Goal: Information Seeking & Learning: Learn about a topic

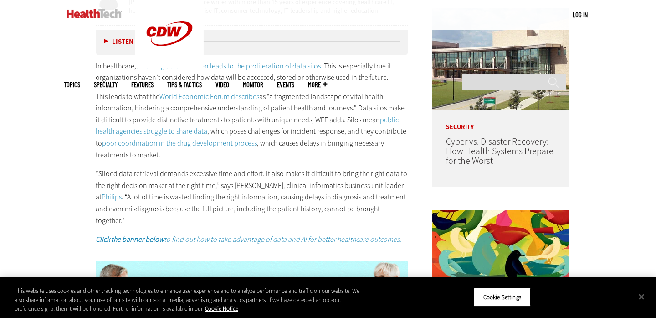
scroll to position [515, 0]
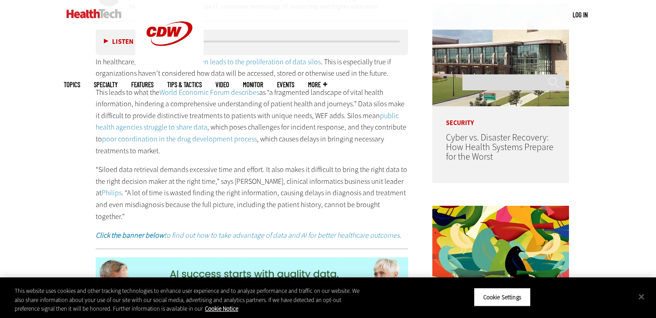
click at [134, 169] on p "“Siloed data retrieval demands excessive time and effort. It also makes it diff…" at bounding box center [252, 193] width 312 height 58
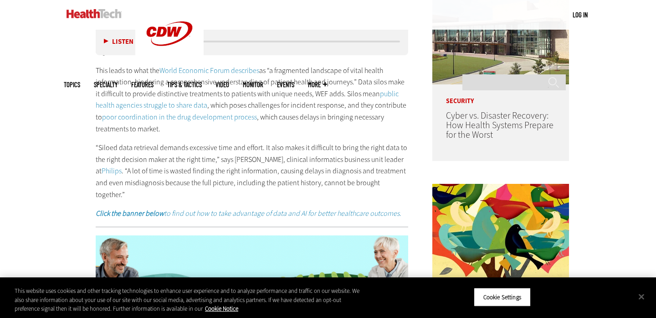
scroll to position [556, 0]
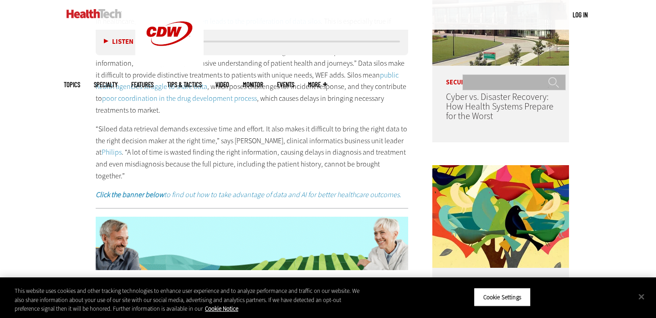
click at [485, 74] on input "Search" at bounding box center [513, 82] width 103 height 16
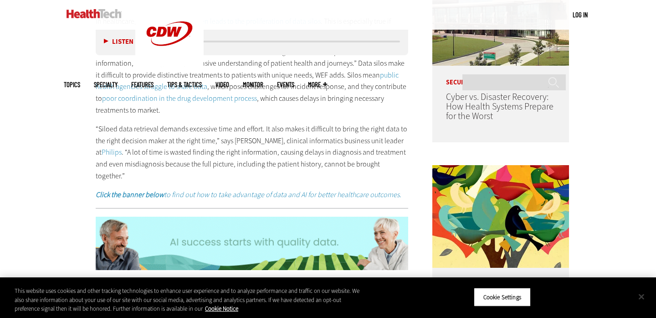
click at [642, 296] on button "Close" at bounding box center [641, 296] width 20 height 20
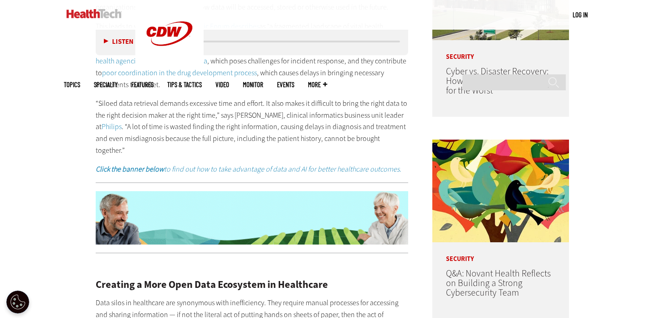
scroll to position [720, 0]
